Goal: Transaction & Acquisition: Obtain resource

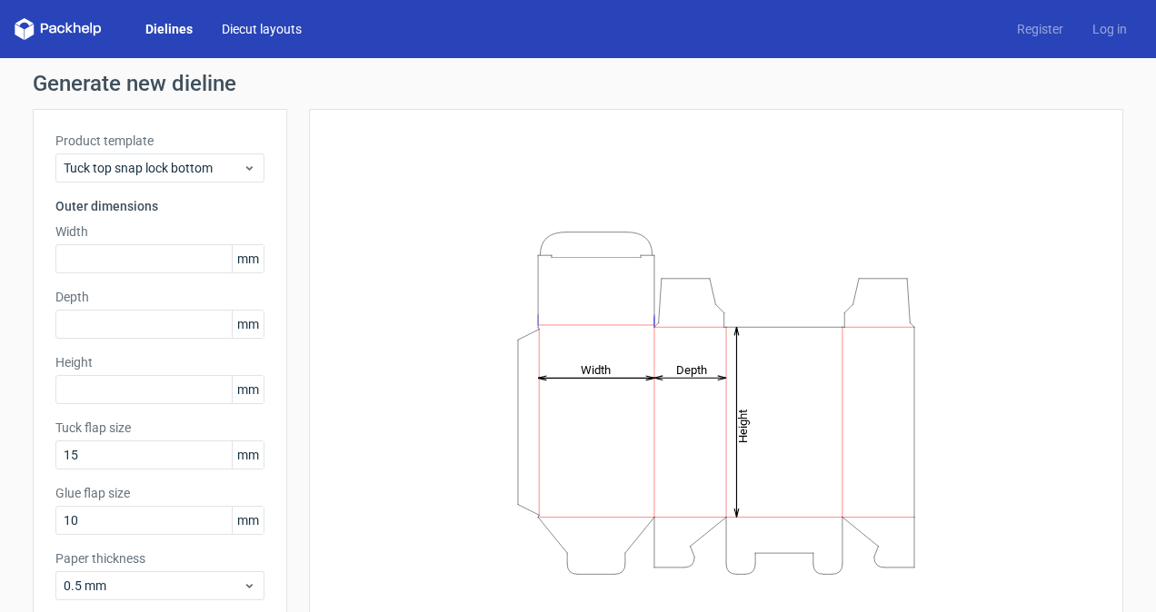
click at [250, 29] on link "Diecut layouts" at bounding box center [261, 29] width 109 height 18
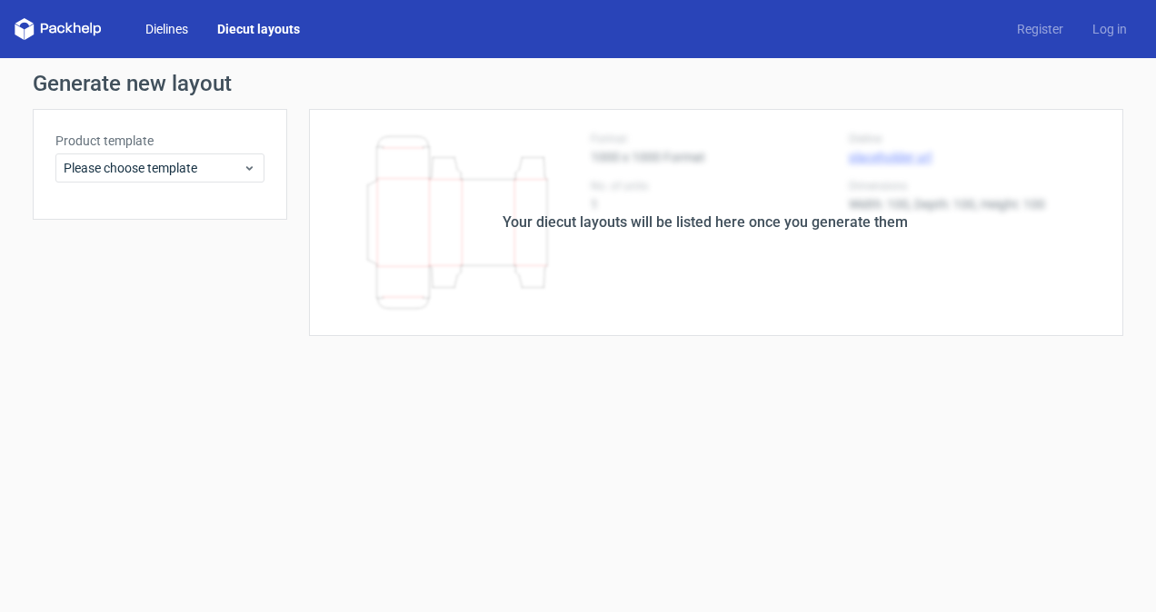
click at [171, 30] on link "Dielines" at bounding box center [167, 29] width 72 height 18
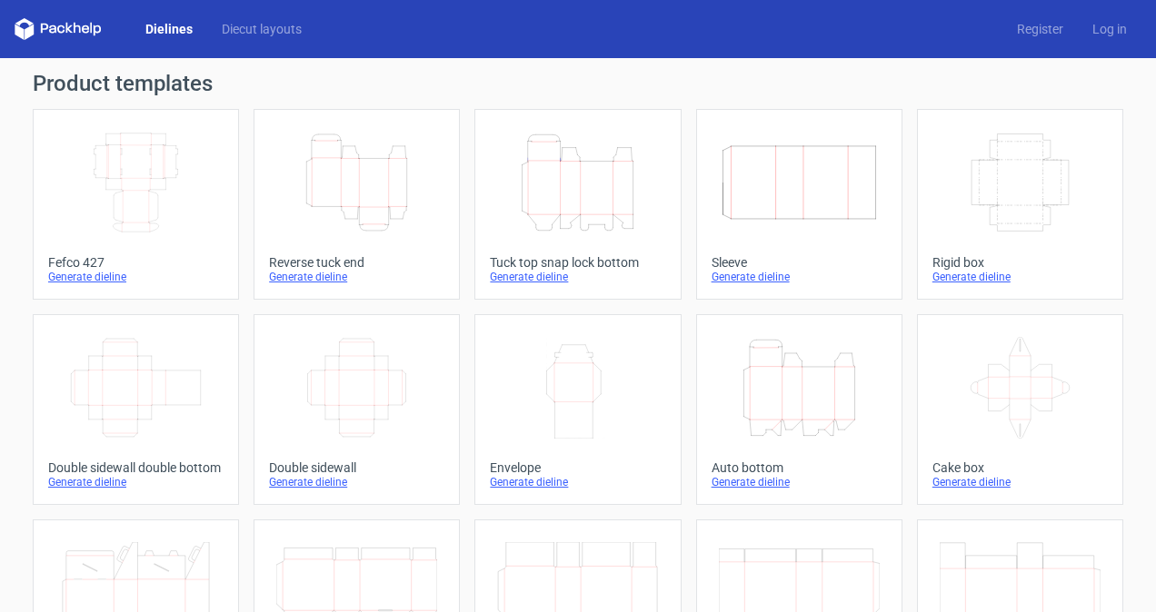
click at [378, 182] on icon "Height Depth Width" at bounding box center [356, 183] width 161 height 102
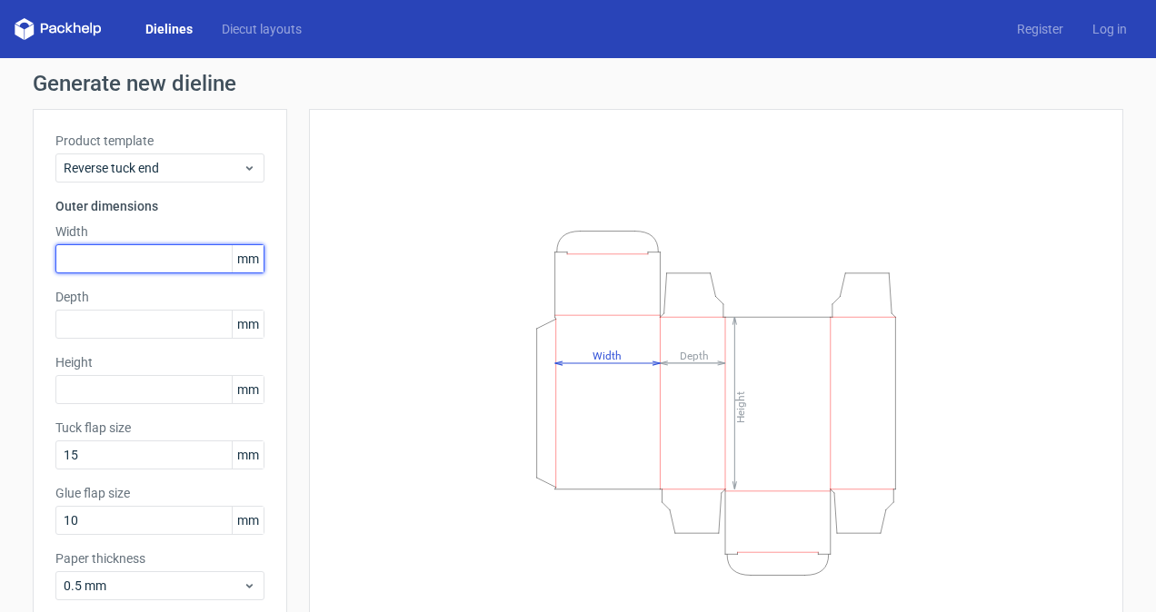
click at [150, 253] on input "text" at bounding box center [159, 258] width 209 height 29
type input "116"
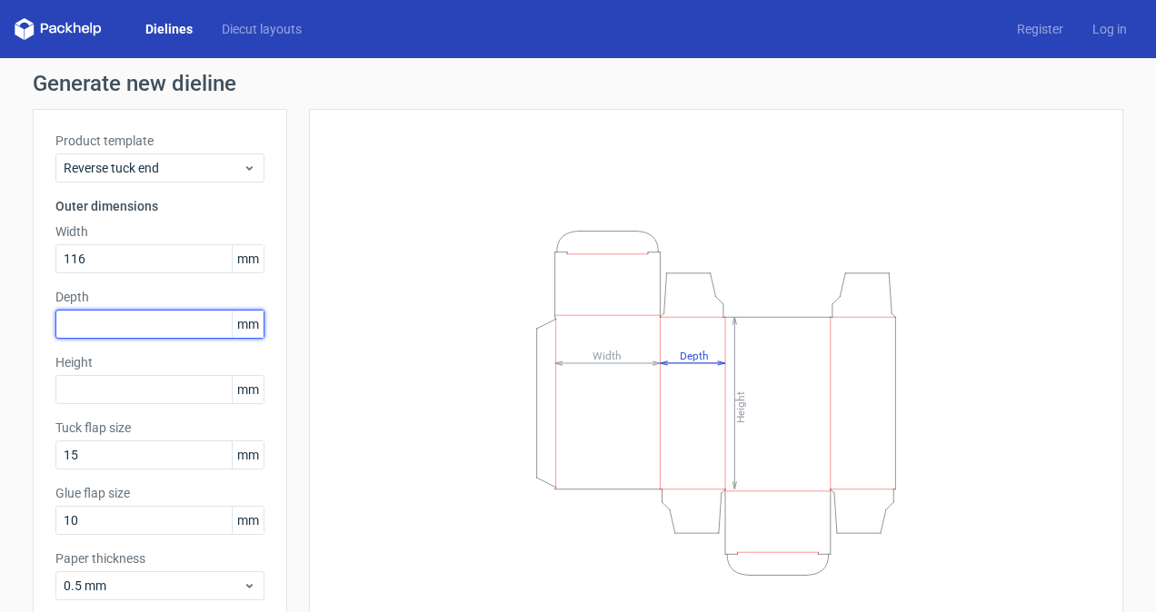
click at [136, 321] on input "text" at bounding box center [159, 324] width 209 height 29
type input "89"
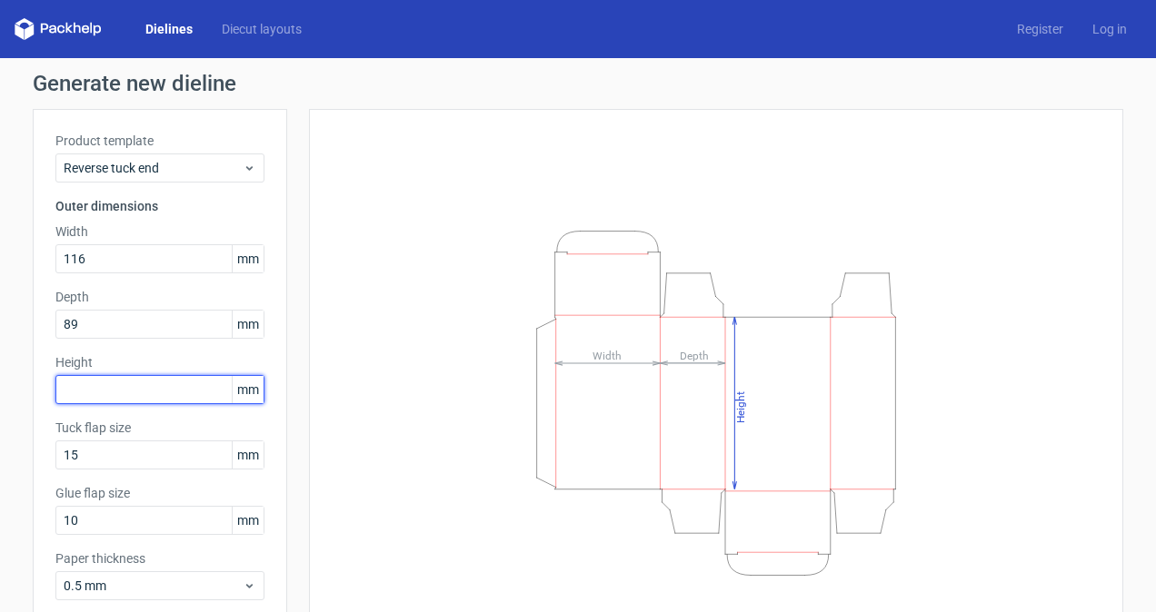
click at [114, 387] on input "text" at bounding box center [159, 389] width 209 height 29
type input "230"
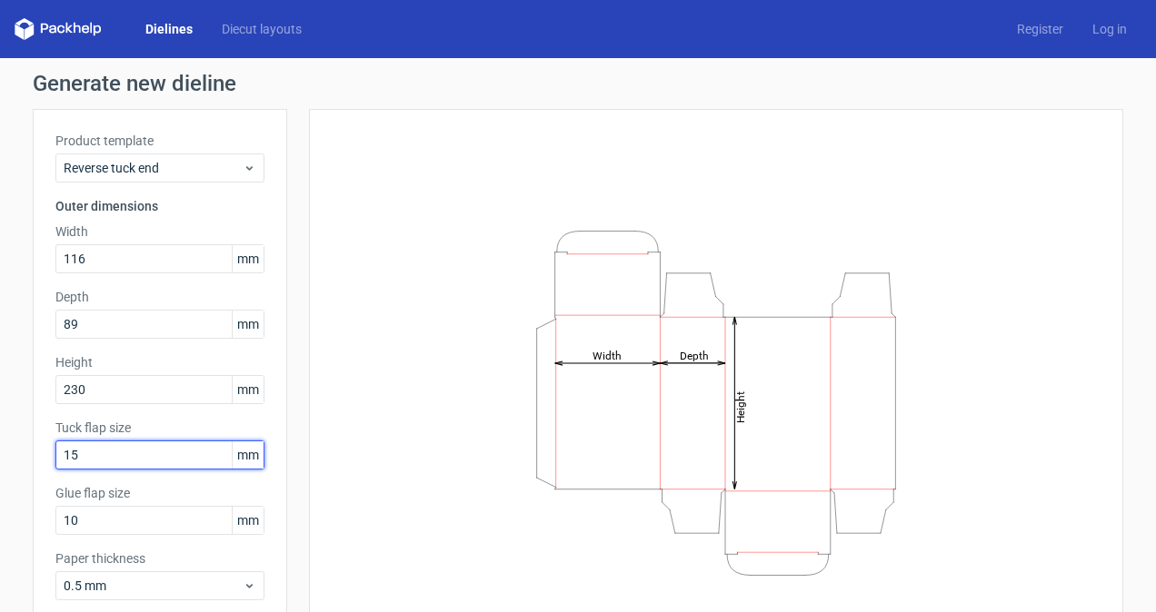
click at [116, 453] on input "15" at bounding box center [159, 455] width 209 height 29
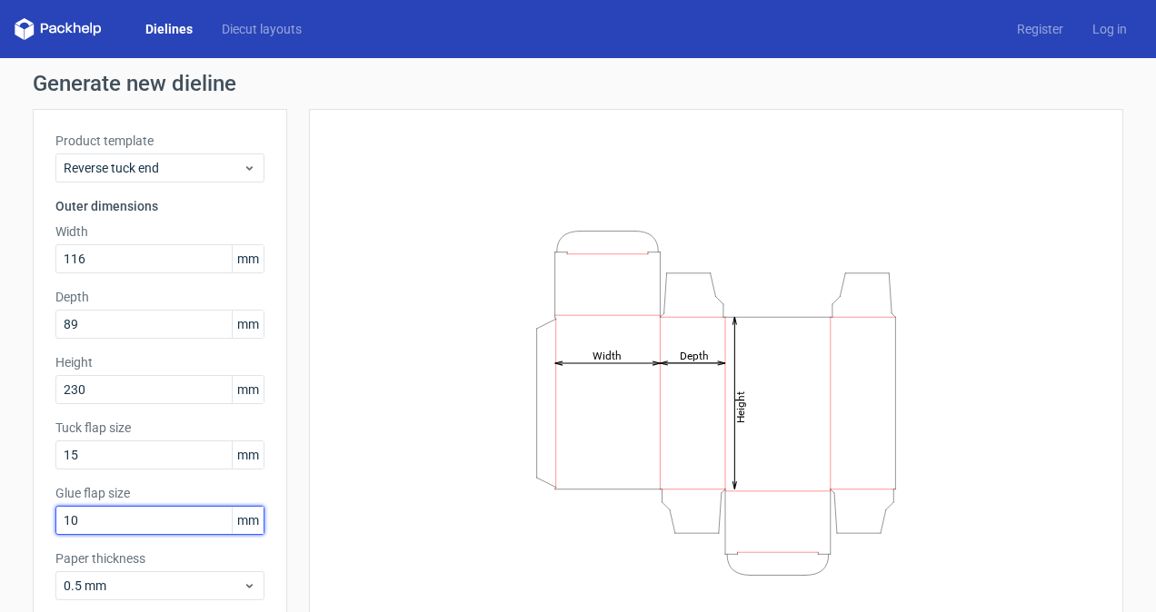
click at [124, 523] on input "10" at bounding box center [159, 520] width 209 height 29
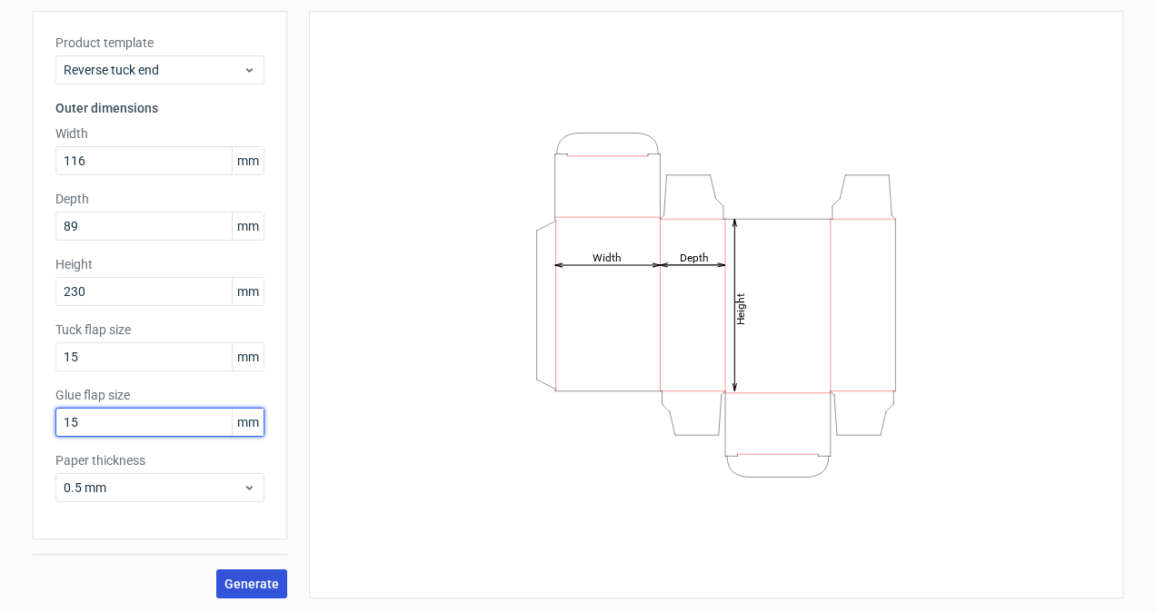
type input "15"
click at [234, 582] on span "Generate" at bounding box center [251, 584] width 55 height 13
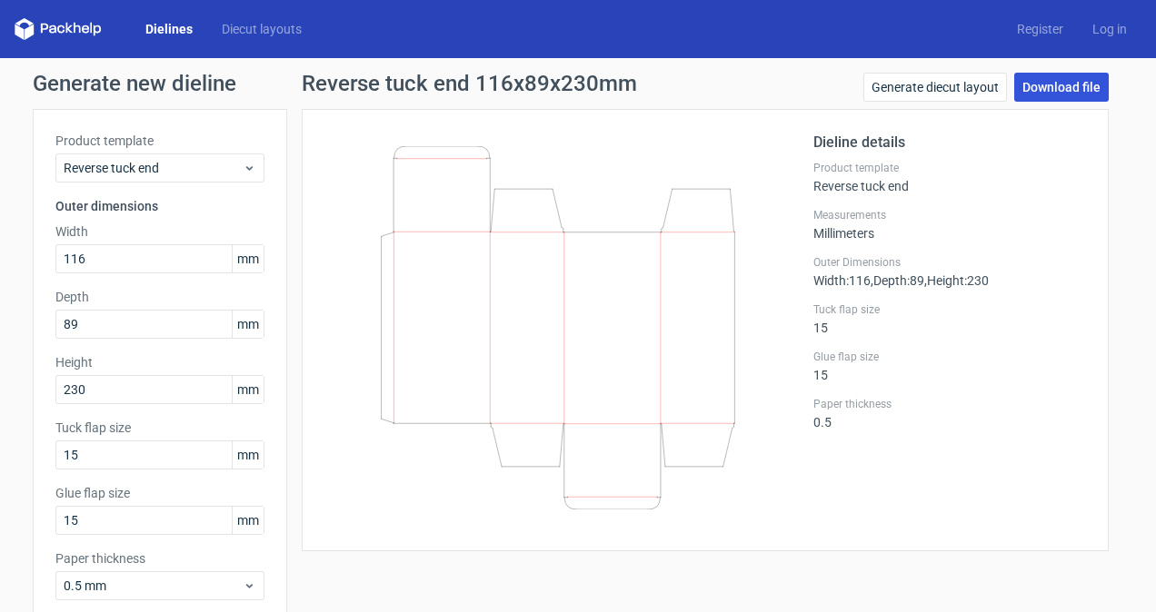
click at [1056, 87] on link "Download file" at bounding box center [1061, 87] width 94 height 29
click at [242, 38] on div "Dielines Diecut layouts" at bounding box center [166, 29] width 302 height 22
click at [240, 32] on link "Diecut layouts" at bounding box center [261, 29] width 109 height 18
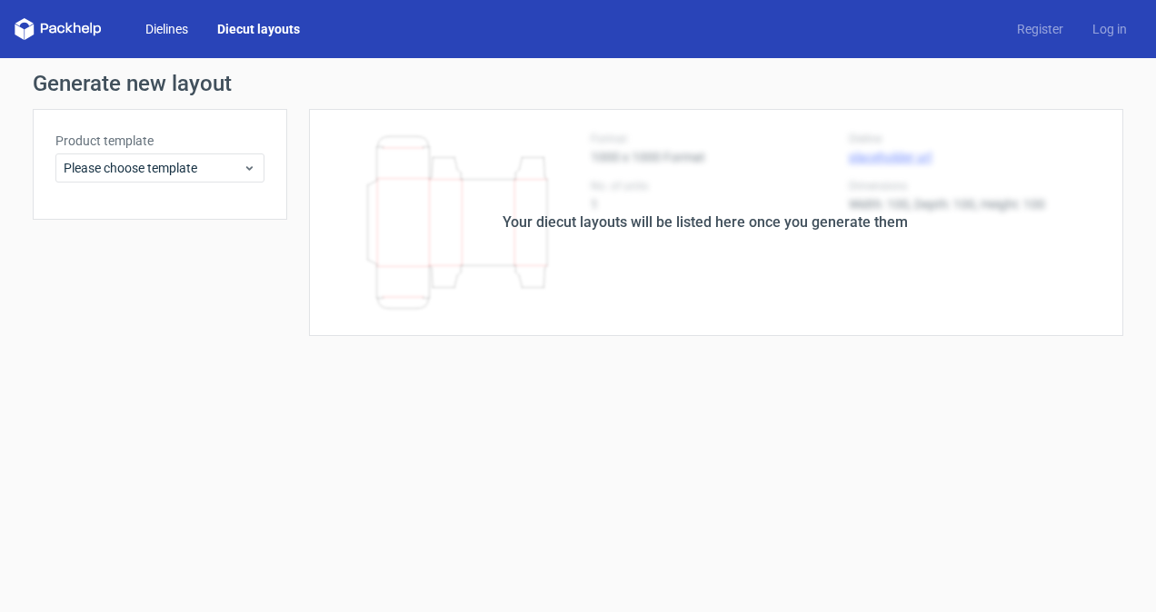
click at [178, 33] on link "Dielines" at bounding box center [167, 29] width 72 height 18
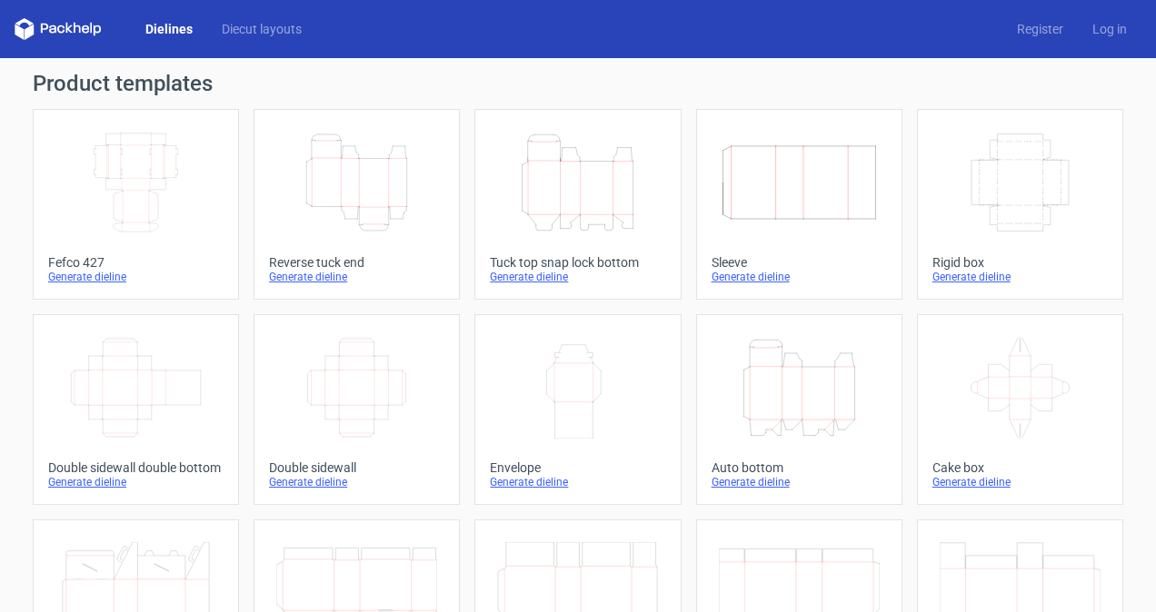
click at [809, 396] on icon "Height Depth Width" at bounding box center [799, 388] width 161 height 102
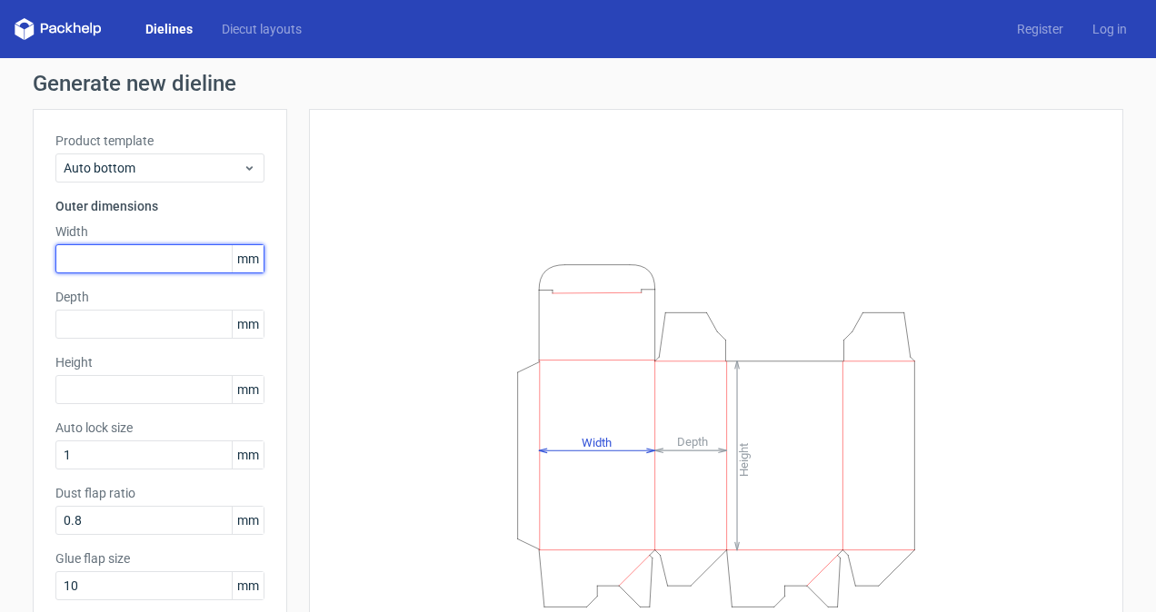
click at [148, 263] on input "text" at bounding box center [159, 258] width 209 height 29
type input "116"
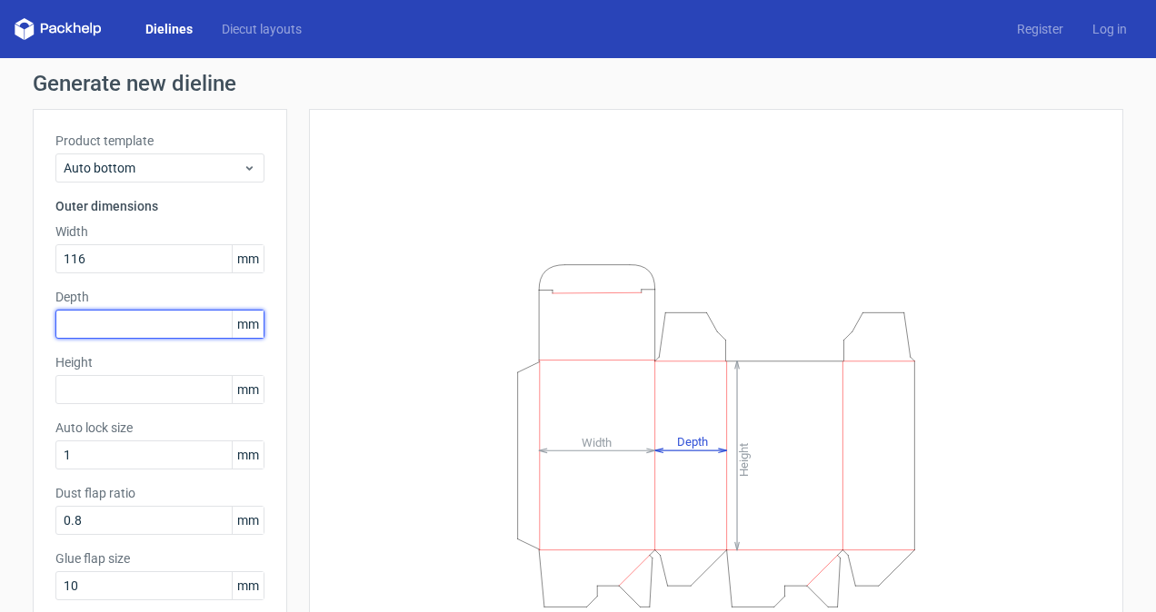
click at [192, 324] on input "text" at bounding box center [159, 324] width 209 height 29
type input "89"
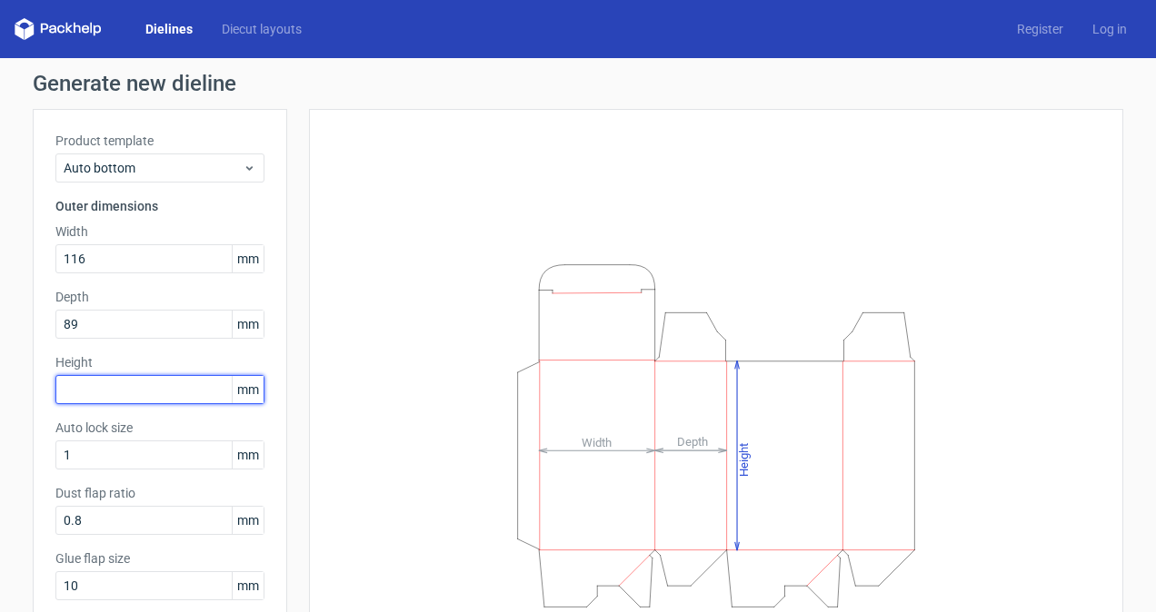
click at [152, 380] on input "text" at bounding box center [159, 389] width 209 height 29
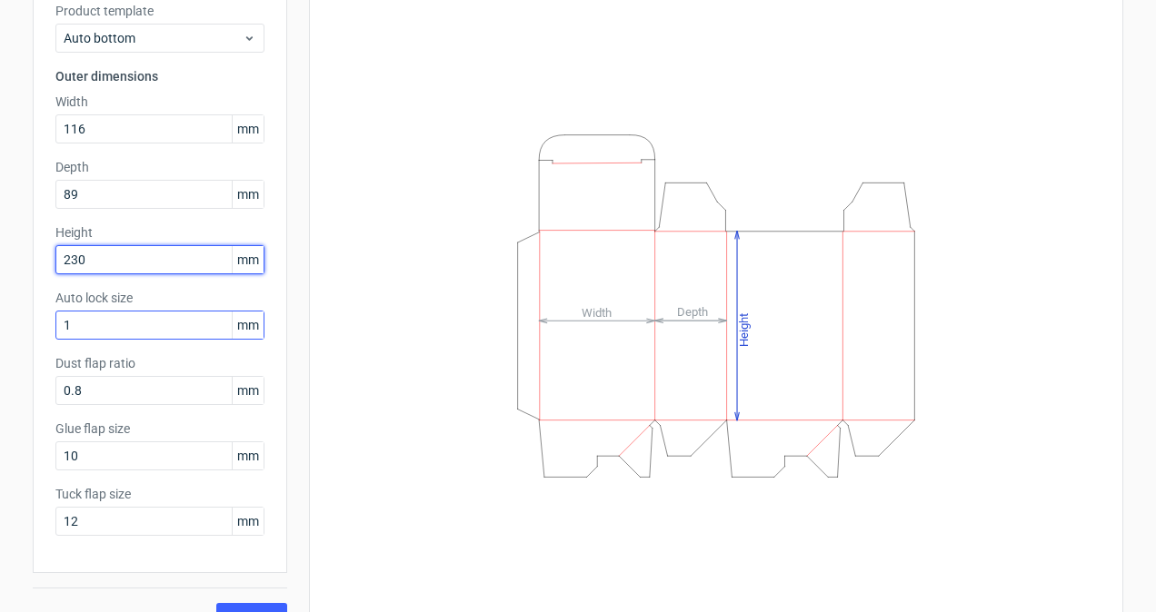
scroll to position [134, 0]
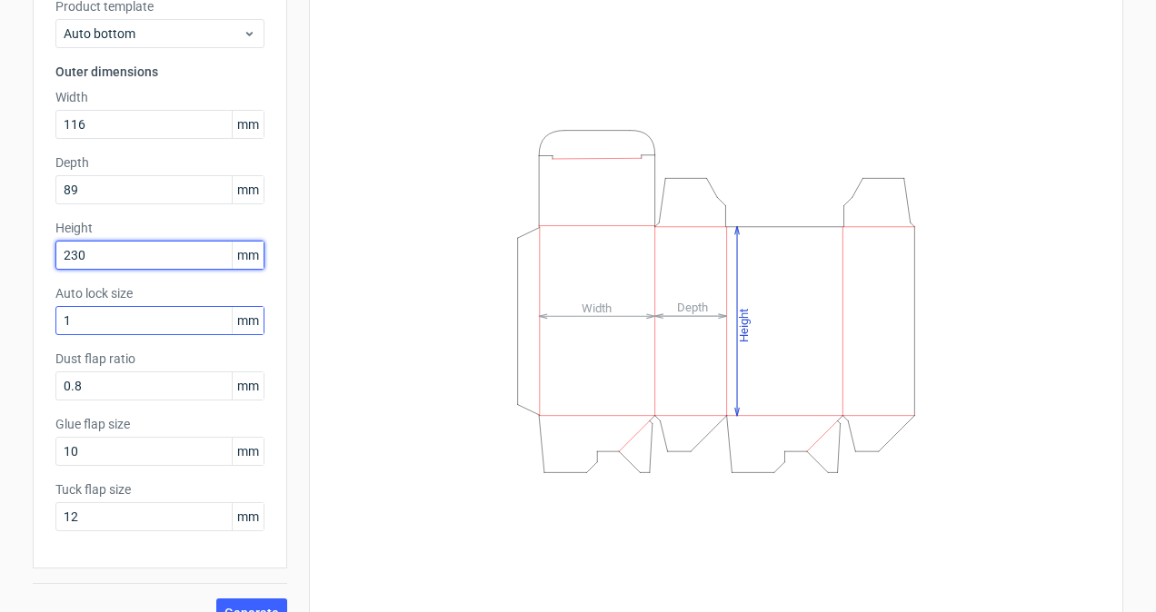
type input "230"
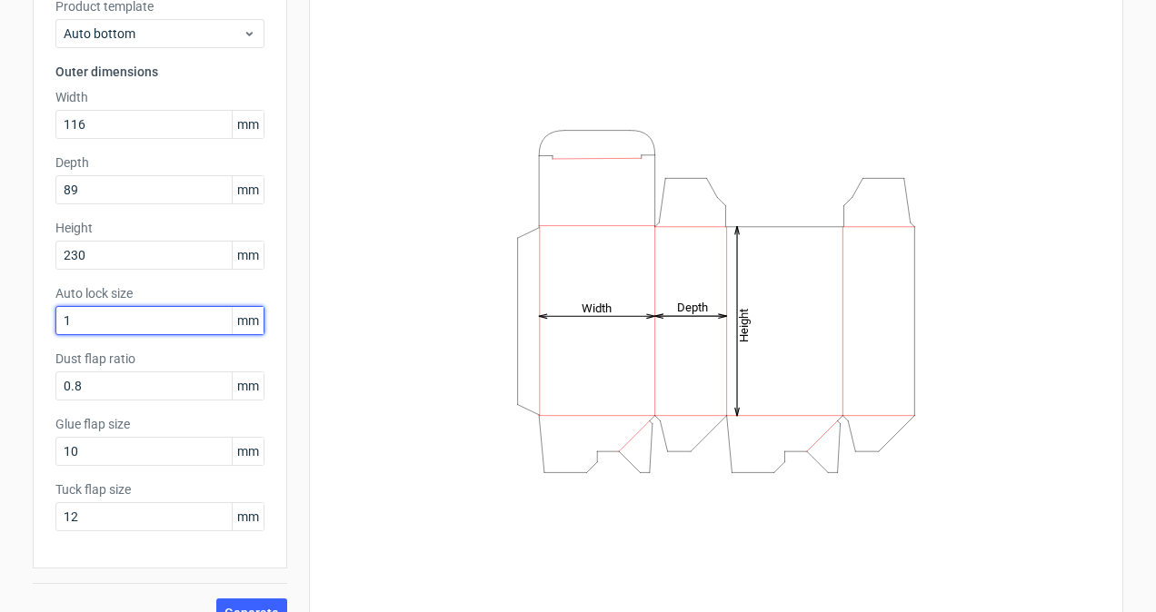
click at [122, 320] on input "1" at bounding box center [159, 320] width 209 height 29
type input "3"
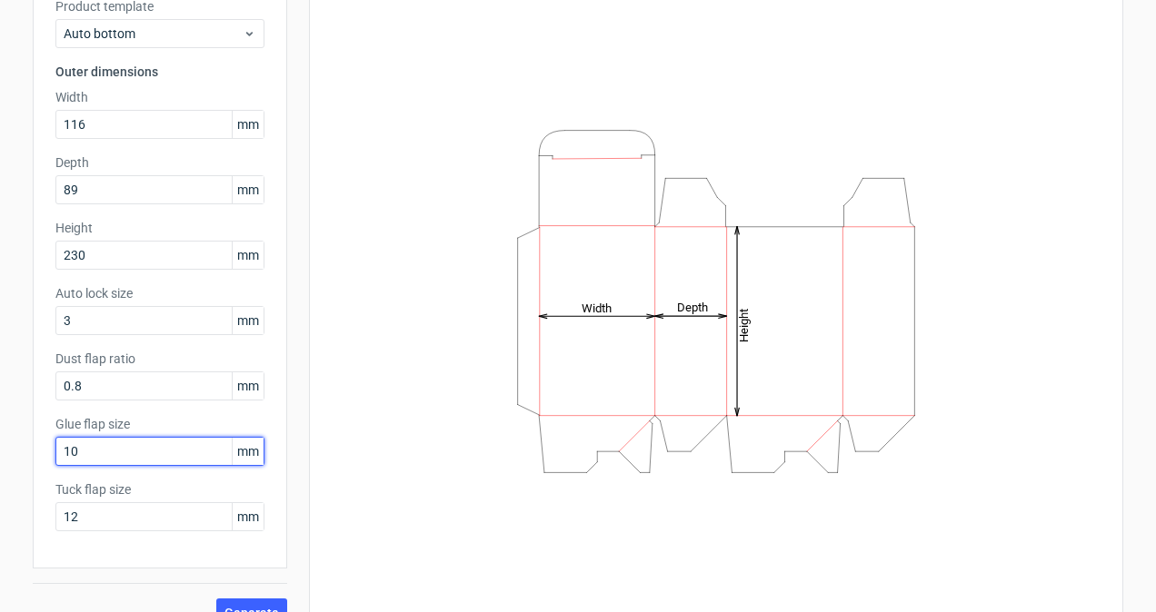
click at [138, 449] on input "10" at bounding box center [159, 451] width 209 height 29
type input "15"
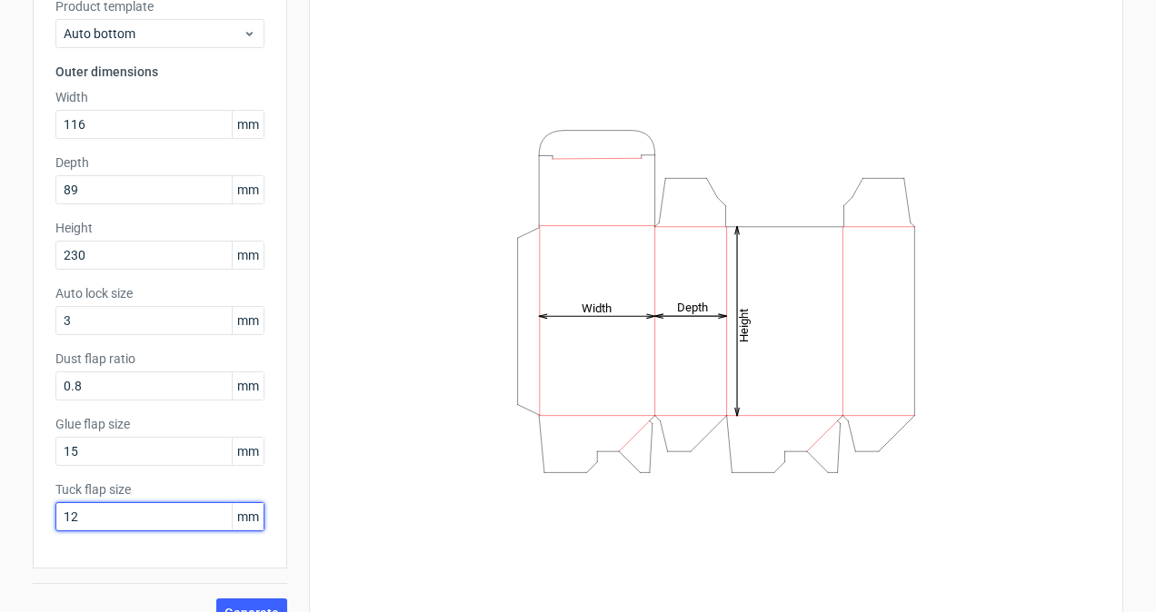
click at [134, 518] on input "12" at bounding box center [159, 516] width 209 height 29
type input "15"
click at [240, 600] on button "Generate" at bounding box center [251, 613] width 71 height 29
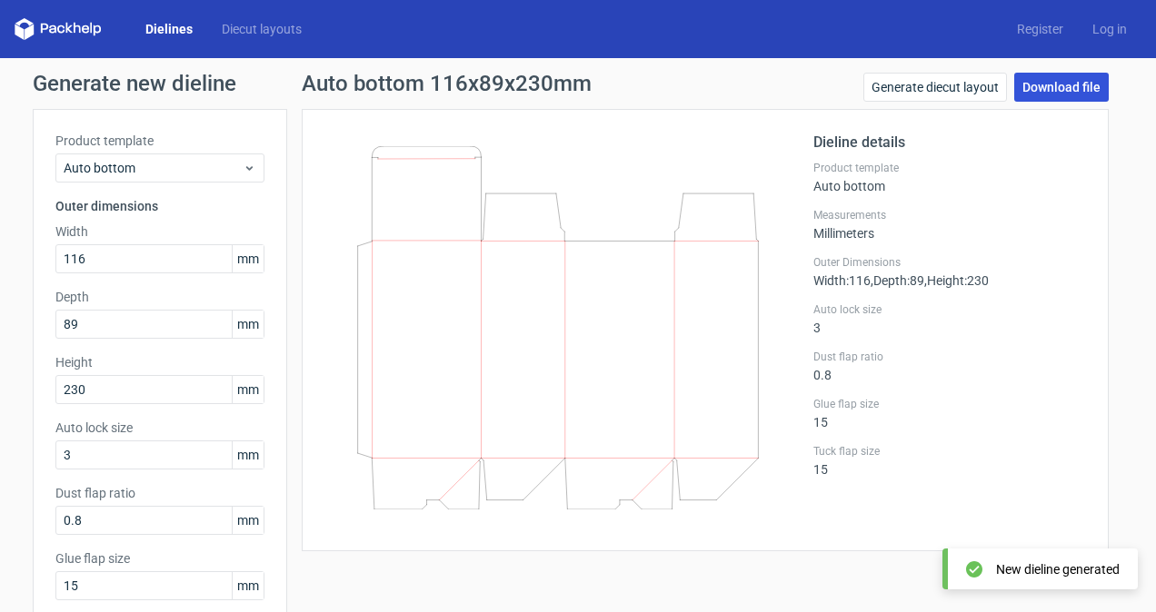
click at [1052, 78] on link "Download file" at bounding box center [1061, 87] width 94 height 29
